Goal: Information Seeking & Learning: Learn about a topic

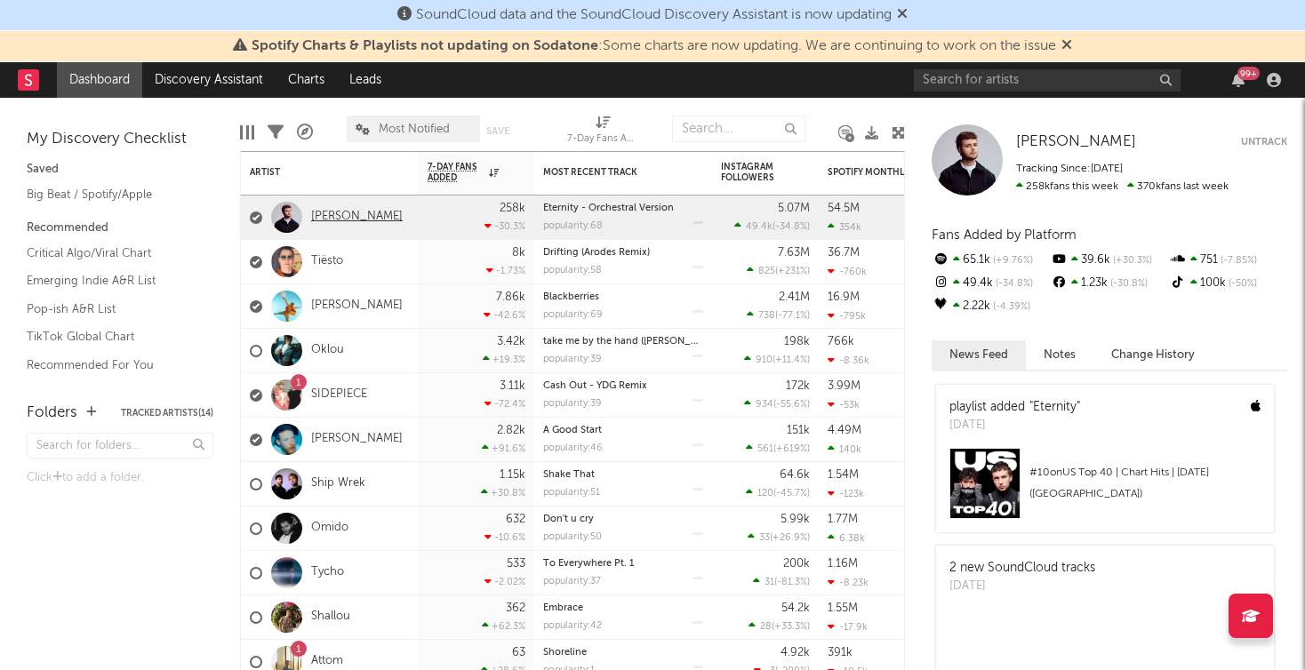
click at [354, 220] on link "[PERSON_NAME]" at bounding box center [357, 217] width 92 height 15
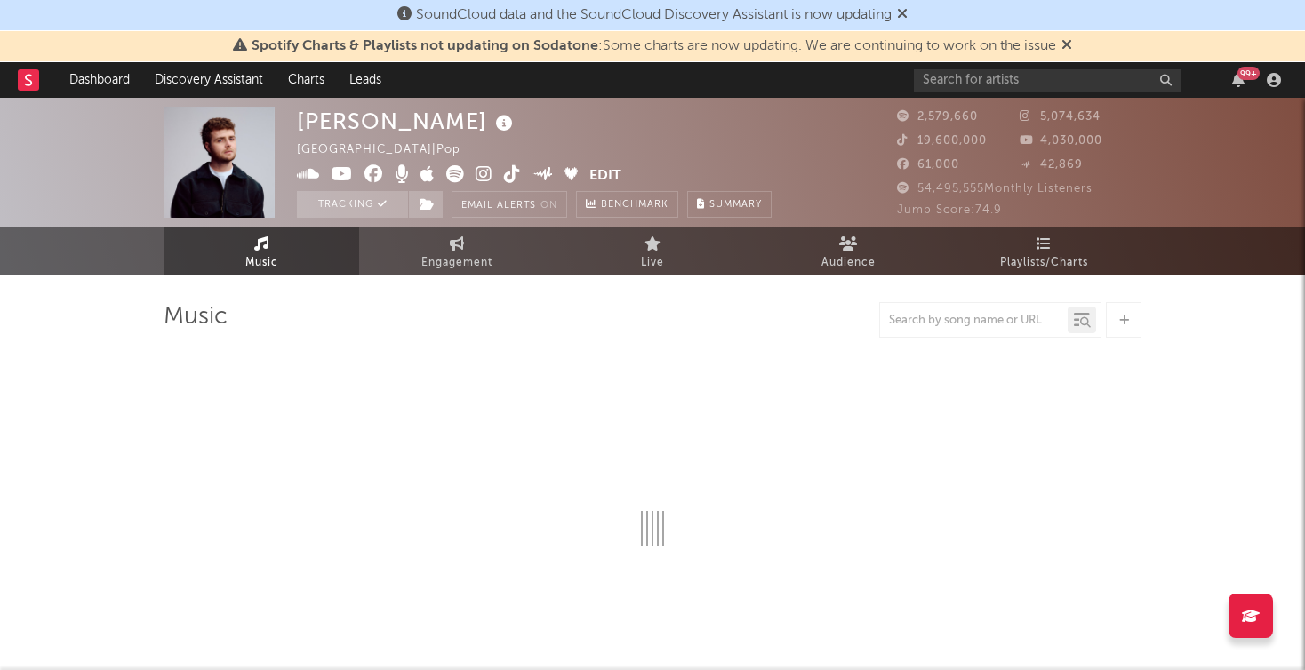
select select "6m"
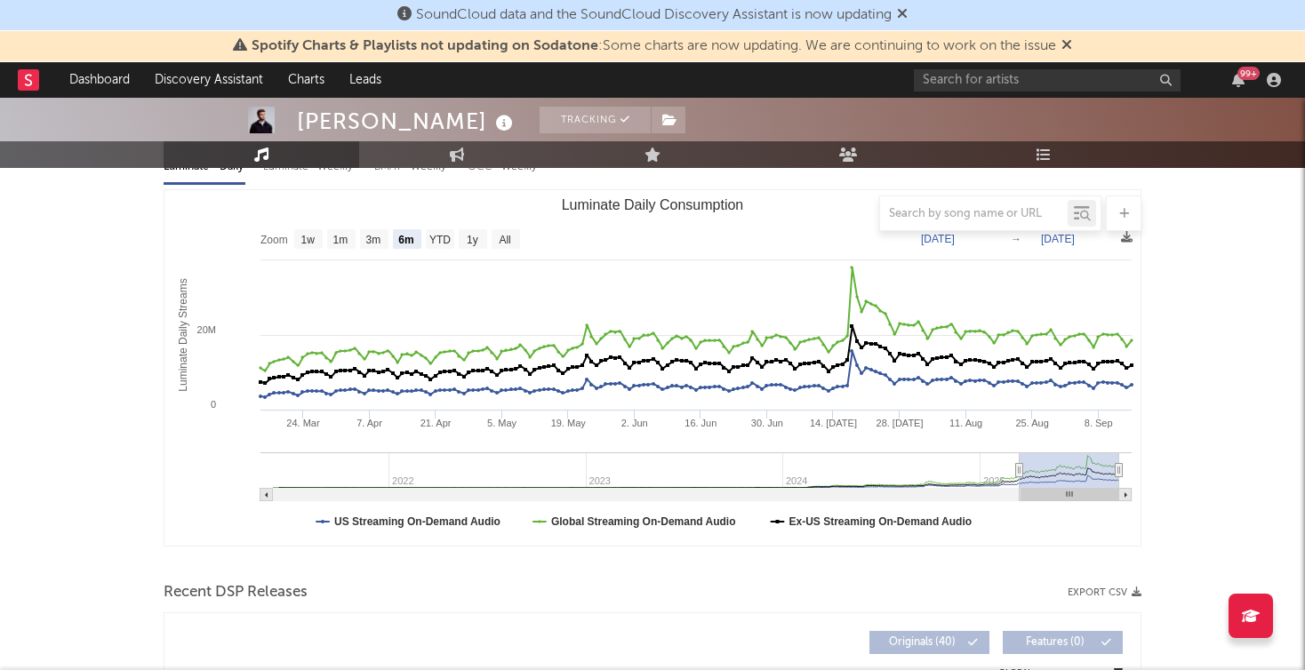
scroll to position [211, 0]
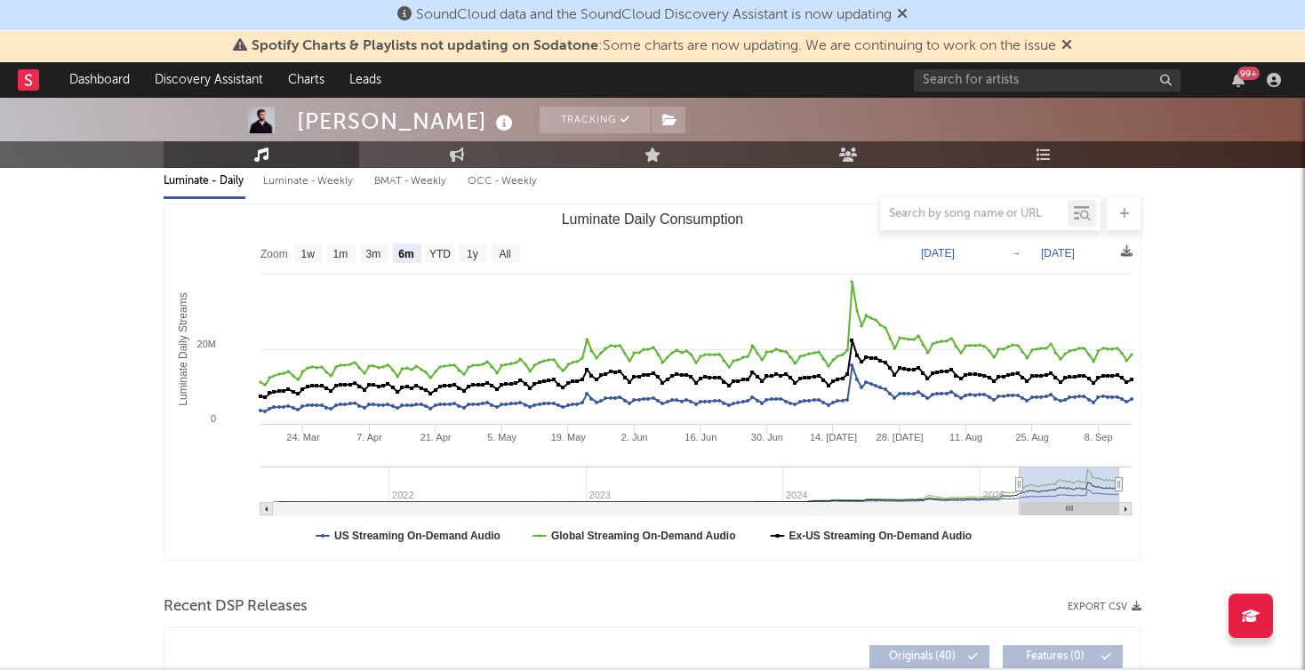
click at [23, 78] on rect at bounding box center [28, 79] width 21 height 21
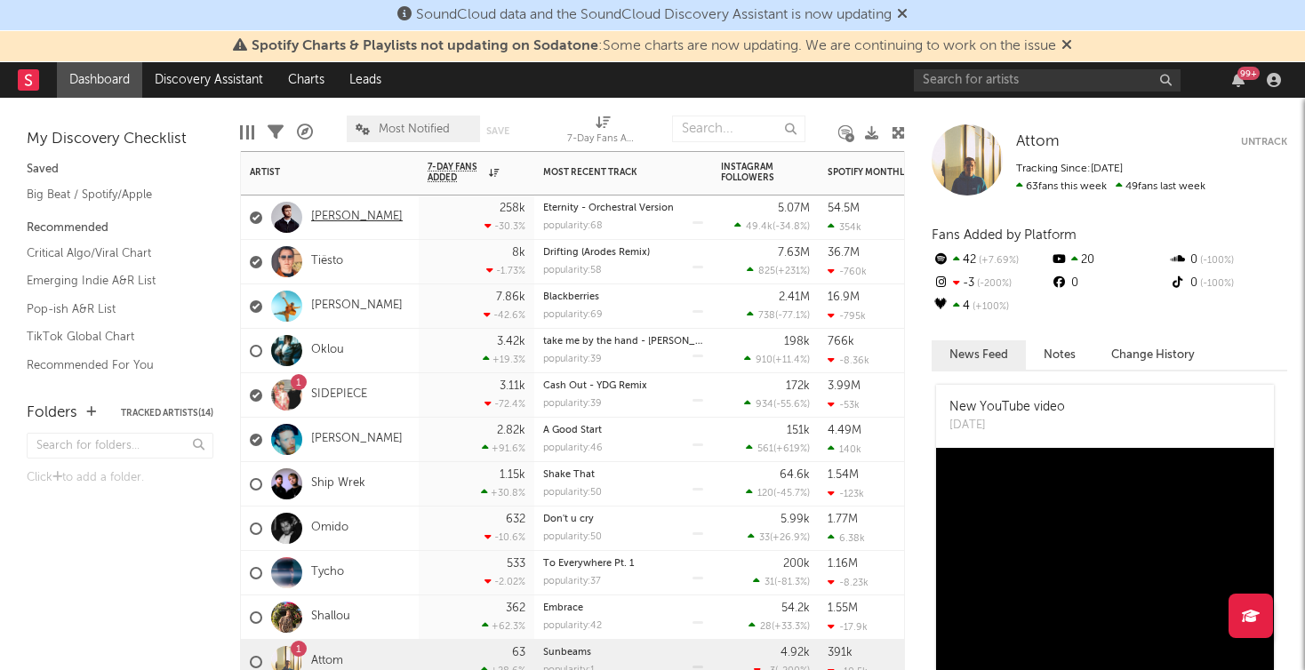
click at [355, 219] on link "[PERSON_NAME]" at bounding box center [357, 217] width 92 height 15
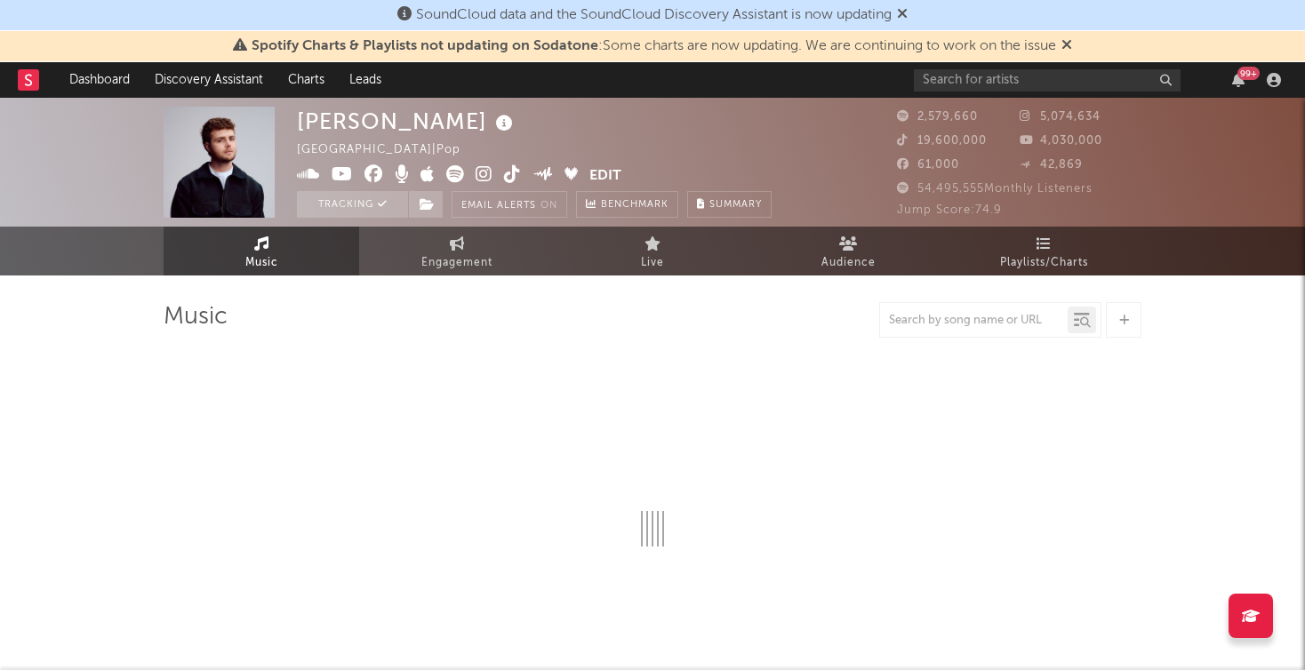
select select "6m"
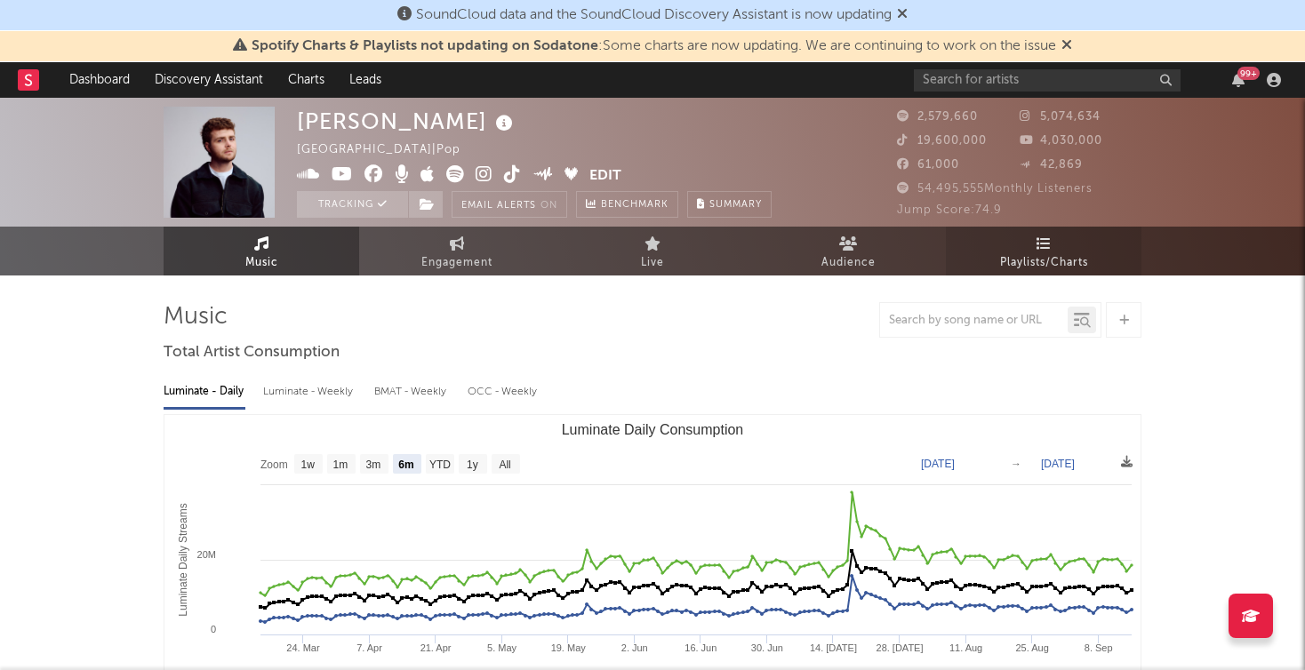
click at [1042, 234] on link "Playlists/Charts" at bounding box center [1044, 251] width 196 height 49
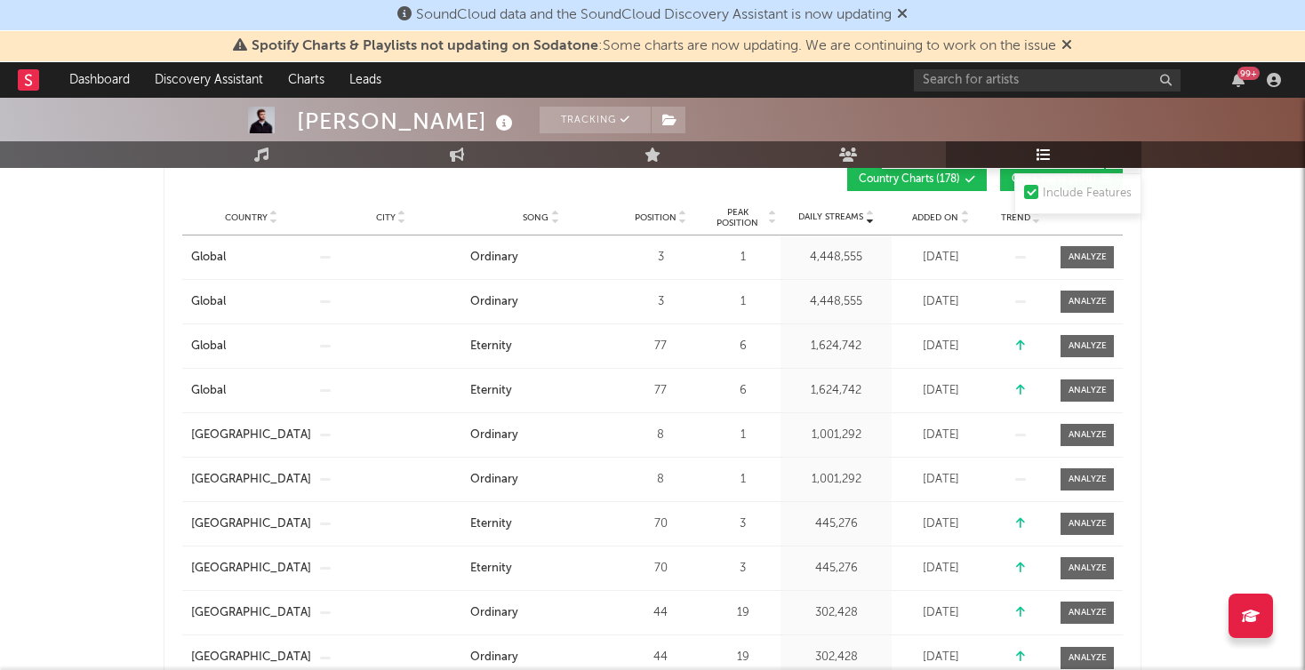
scroll to position [324, 0]
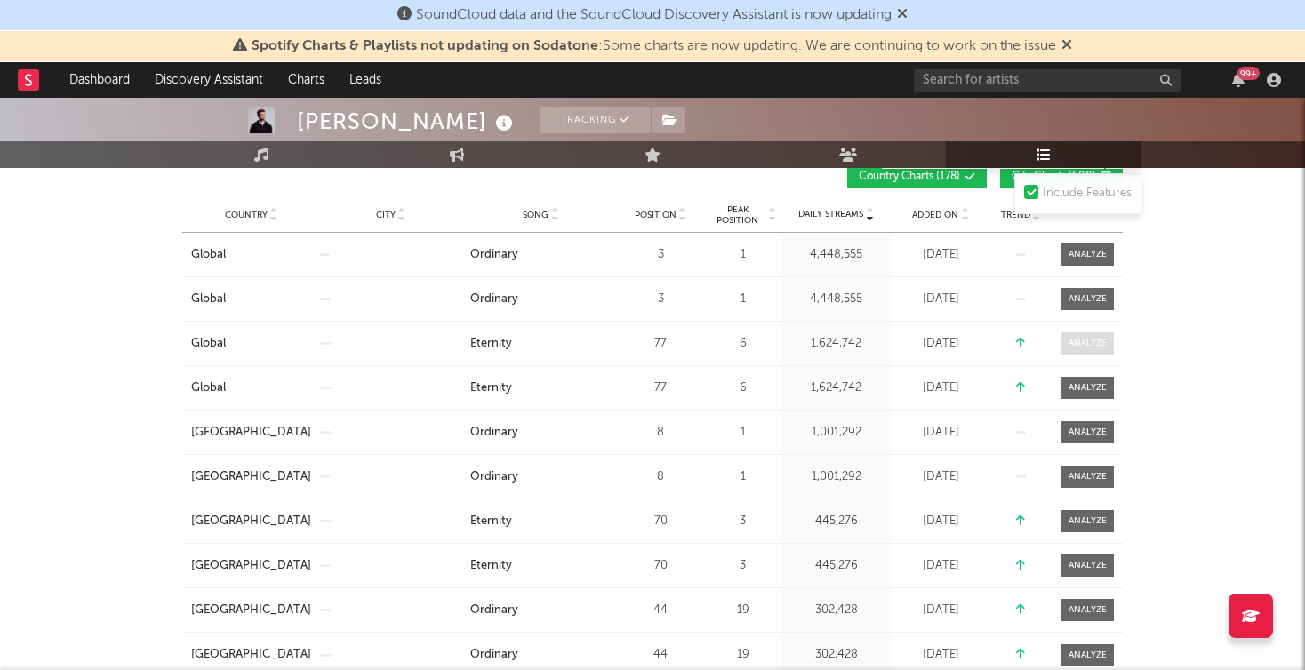
click at [1100, 340] on div at bounding box center [1087, 343] width 38 height 13
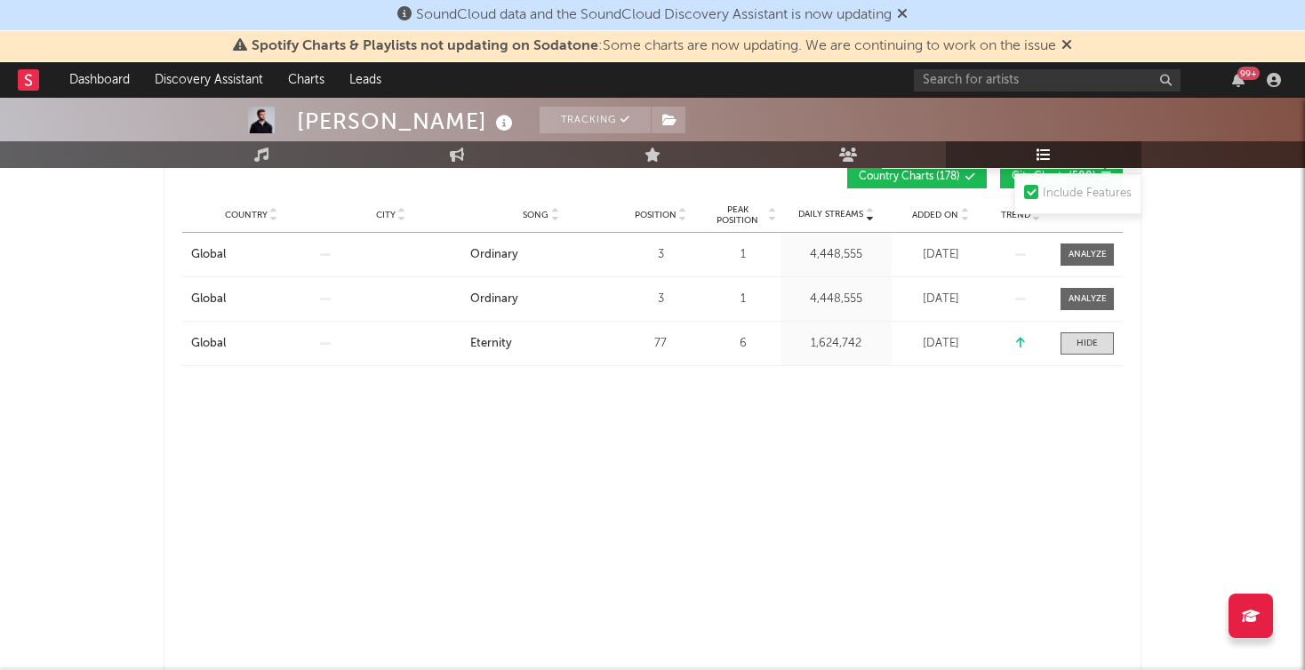
select select "1w"
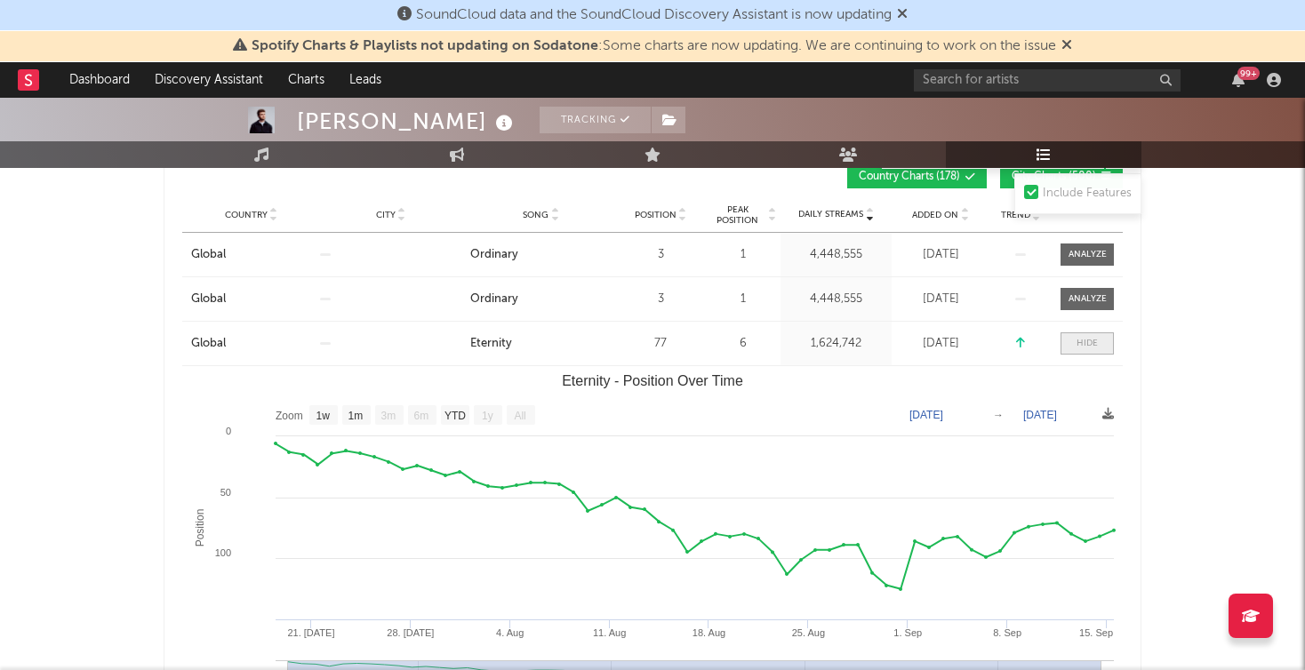
click at [1096, 348] on div at bounding box center [1086, 343] width 21 height 13
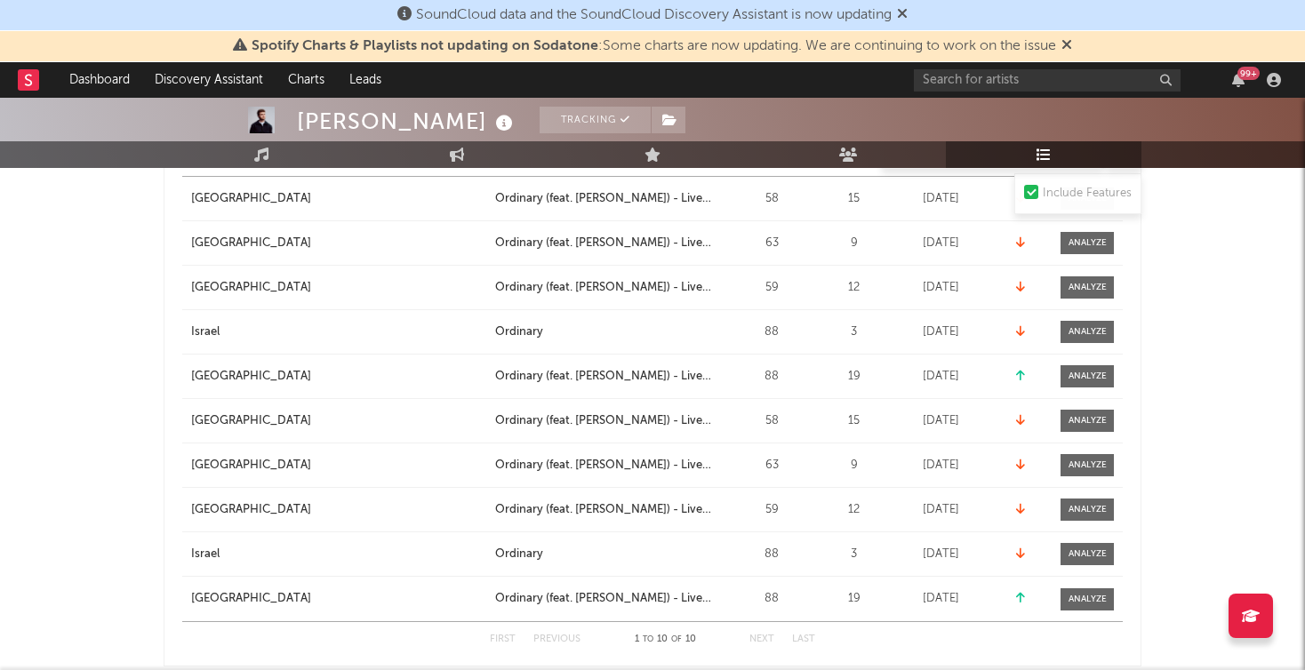
scroll to position [1263, 0]
